Goal: Use online tool/utility: Utilize a website feature to perform a specific function

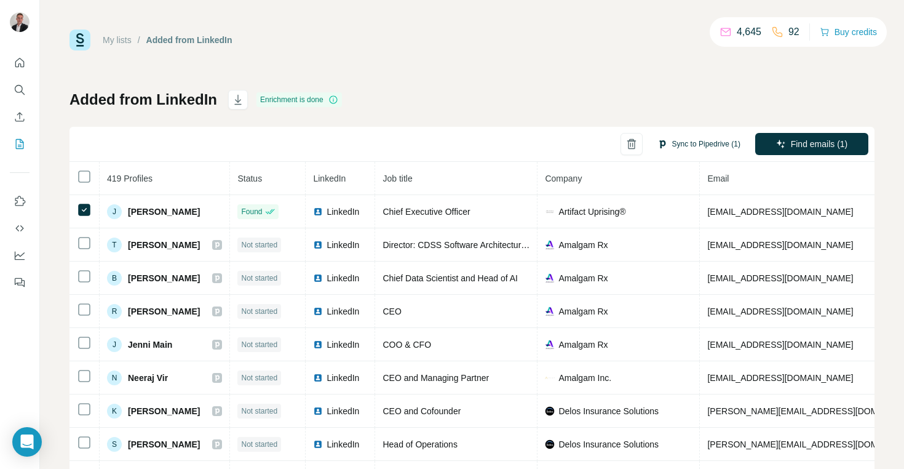
click at [686, 137] on button "Sync to Pipedrive (1)" at bounding box center [699, 144] width 100 height 18
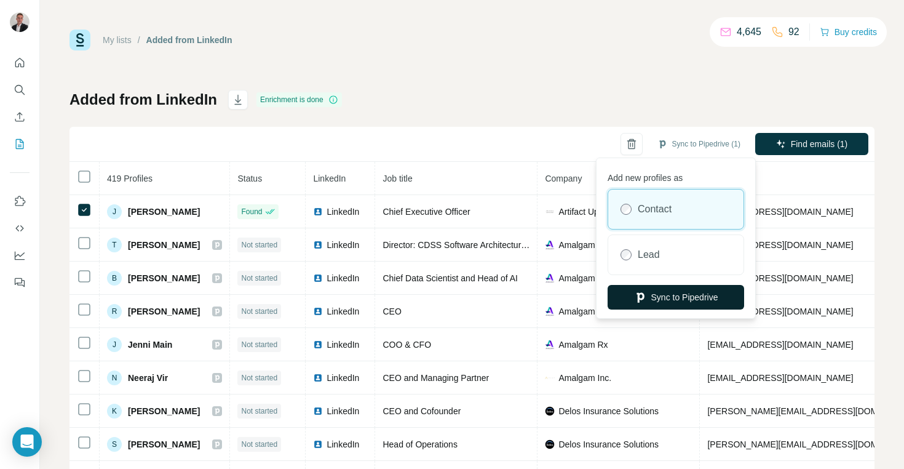
click at [664, 301] on button "Sync to Pipedrive" at bounding box center [676, 297] width 137 height 25
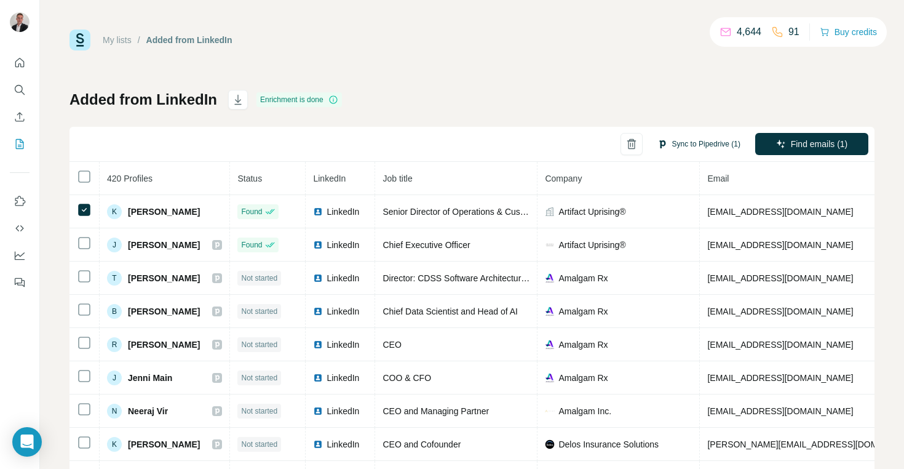
click at [699, 141] on button "Sync to Pipedrive (1)" at bounding box center [699, 144] width 100 height 18
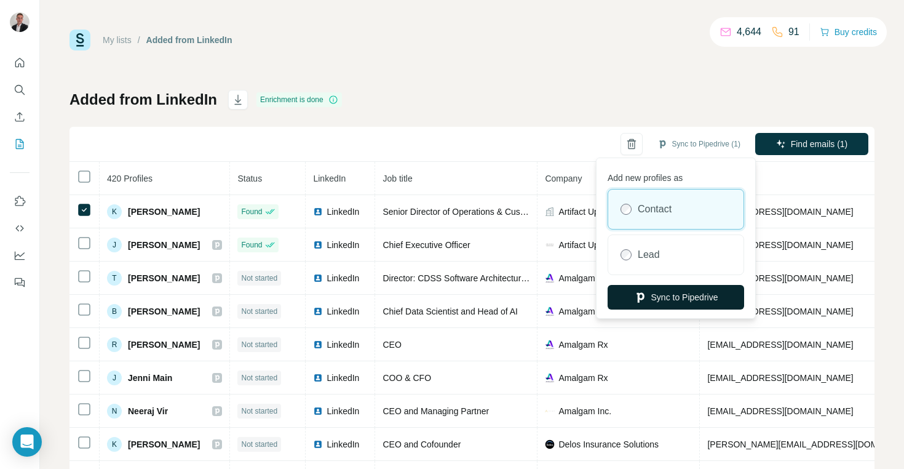
click at [671, 301] on button "Sync to Pipedrive" at bounding box center [676, 297] width 137 height 25
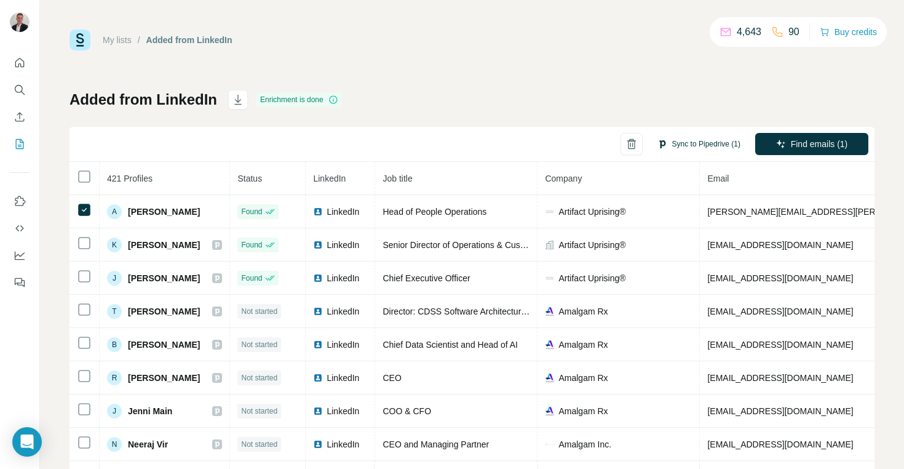
click at [711, 138] on button "Sync to Pipedrive (1)" at bounding box center [699, 144] width 100 height 18
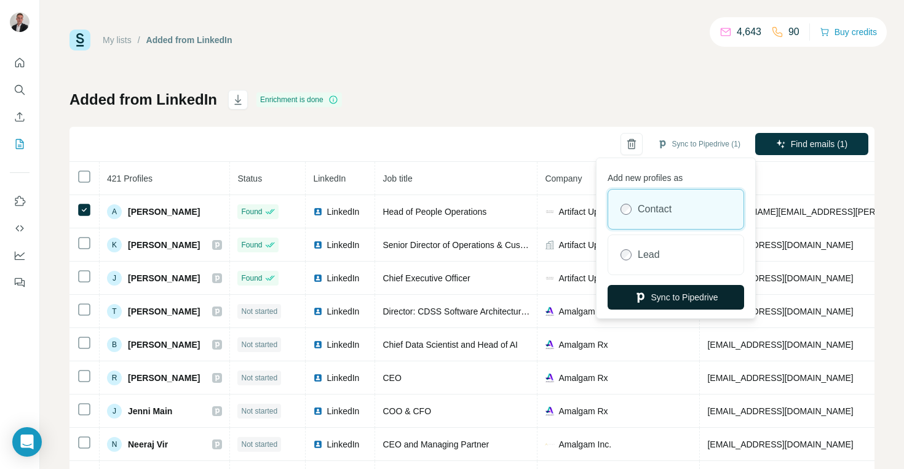
click at [692, 301] on button "Sync to Pipedrive" at bounding box center [676, 297] width 137 height 25
